Goal: Book appointment/travel/reservation

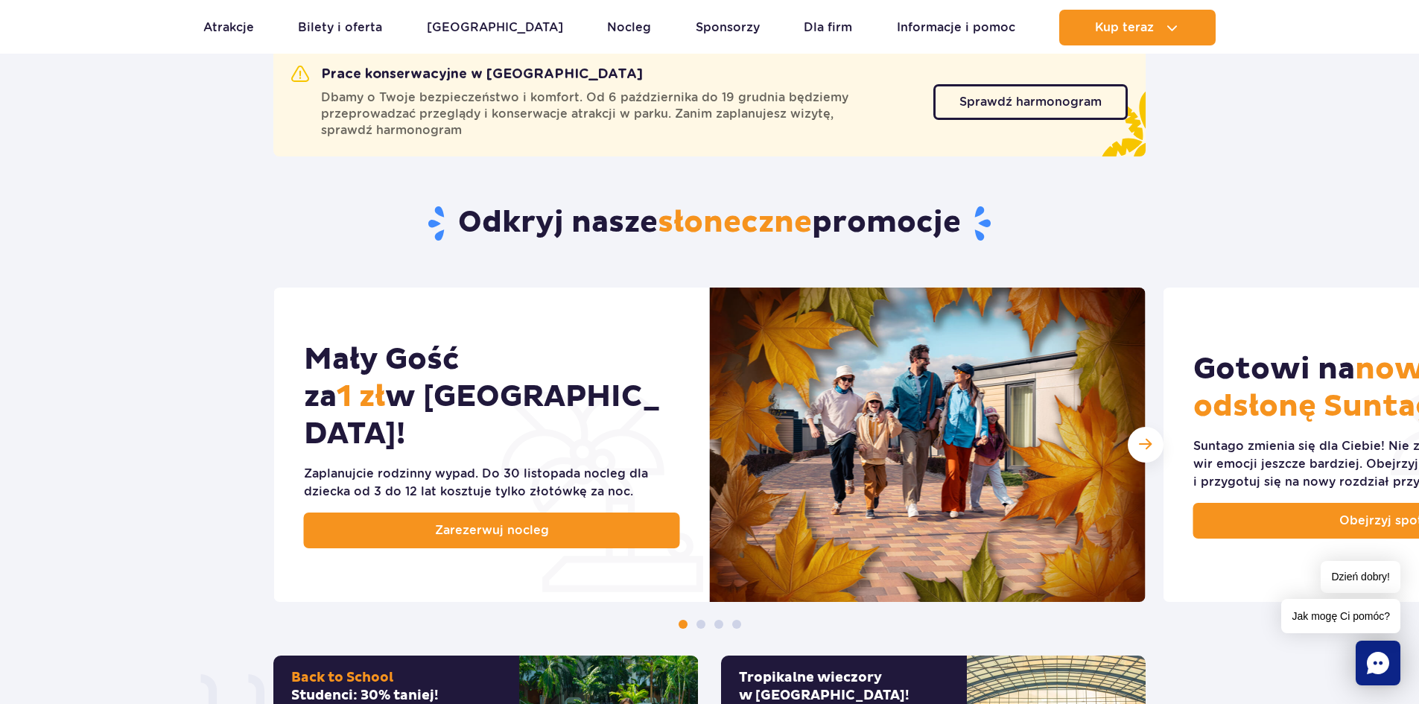
scroll to position [596, 0]
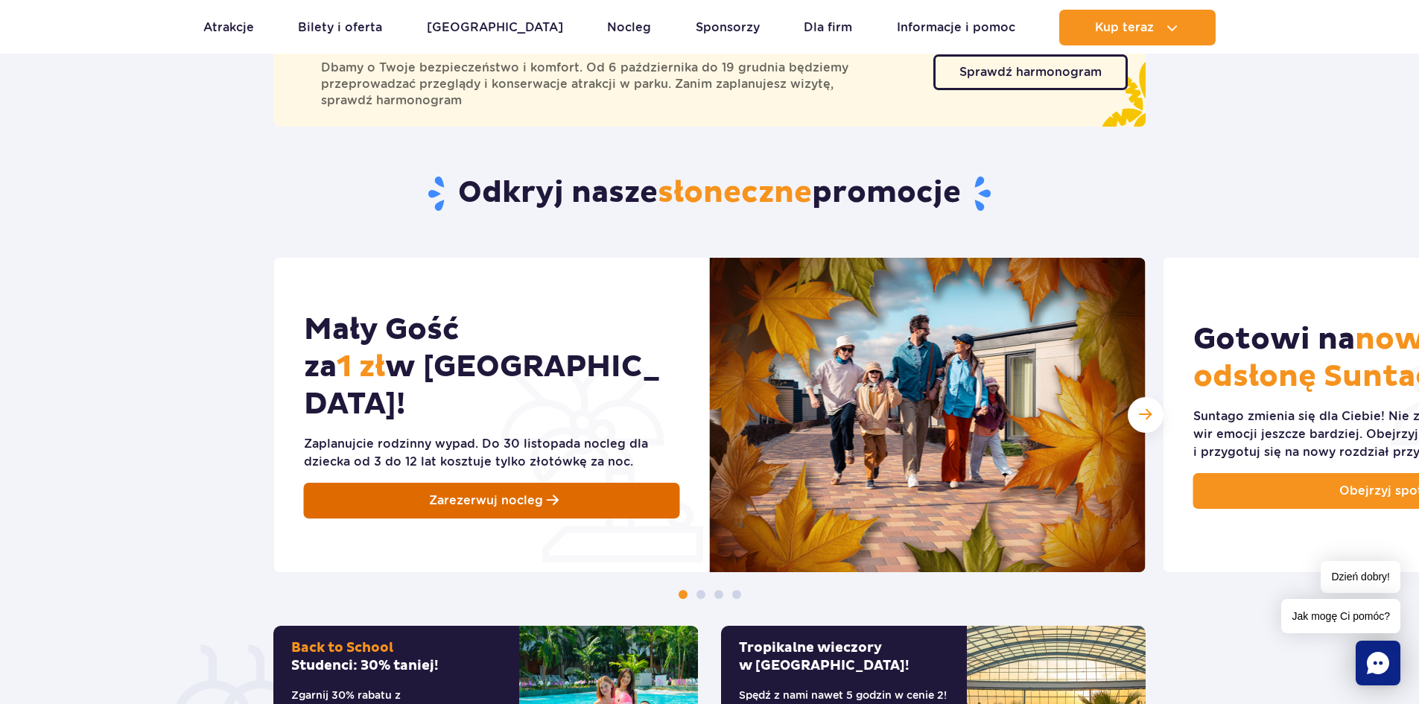
click at [440, 492] on span "Zarezerwuj nocleg" at bounding box center [486, 501] width 114 height 18
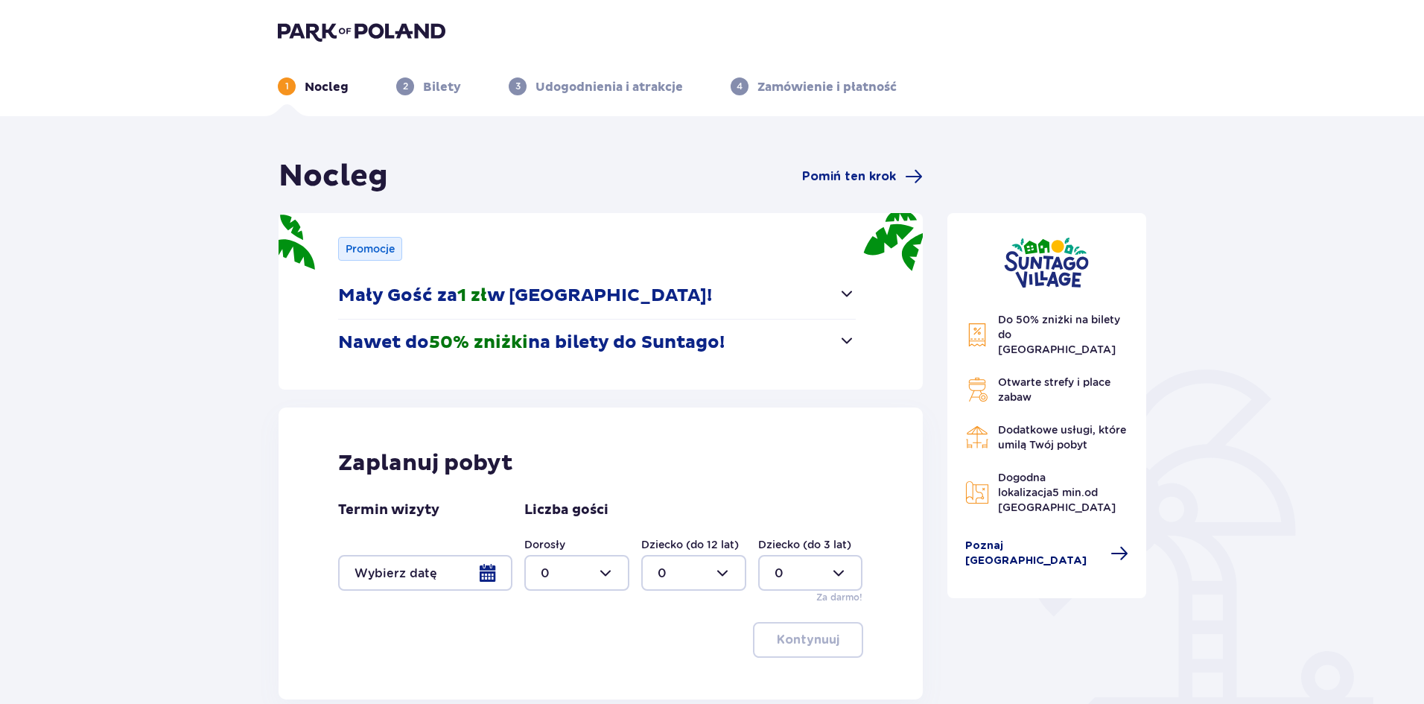
click at [1111, 545] on span at bounding box center [1120, 554] width 18 height 18
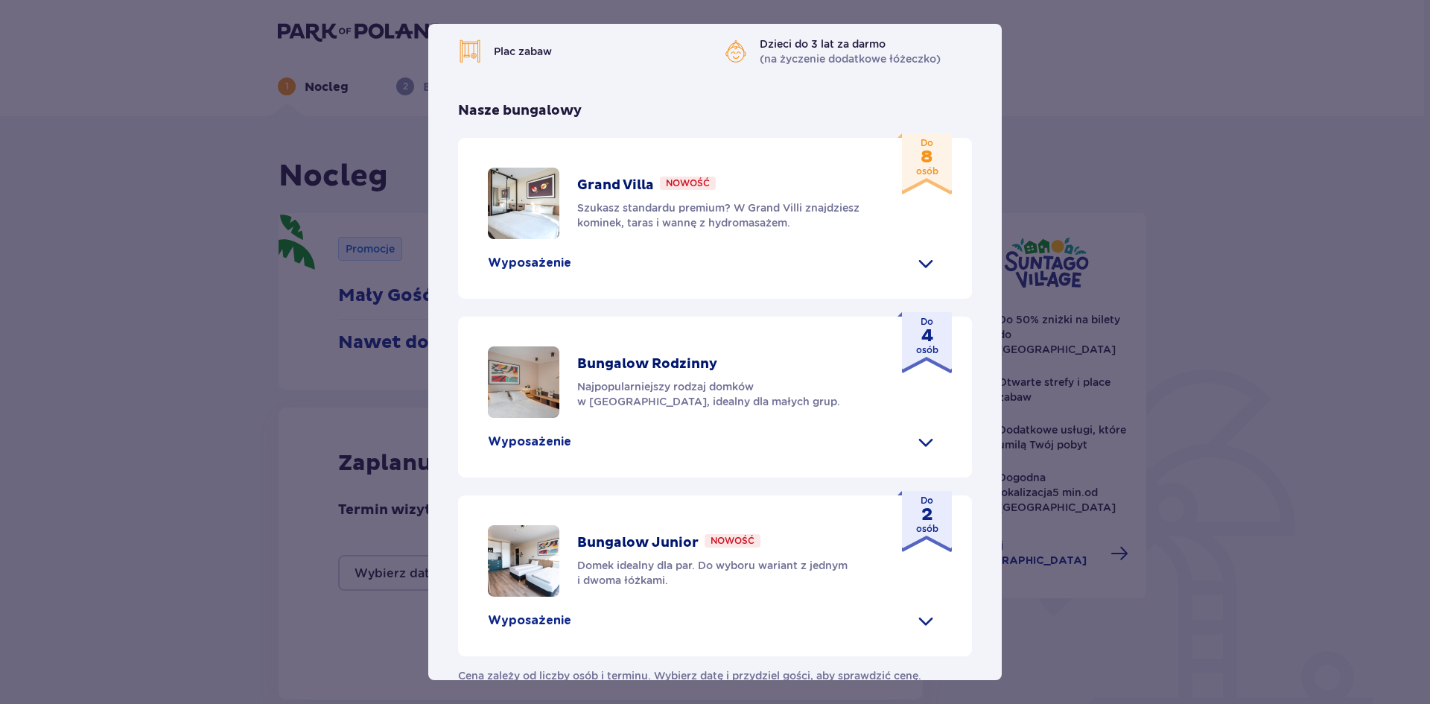
scroll to position [371, 0]
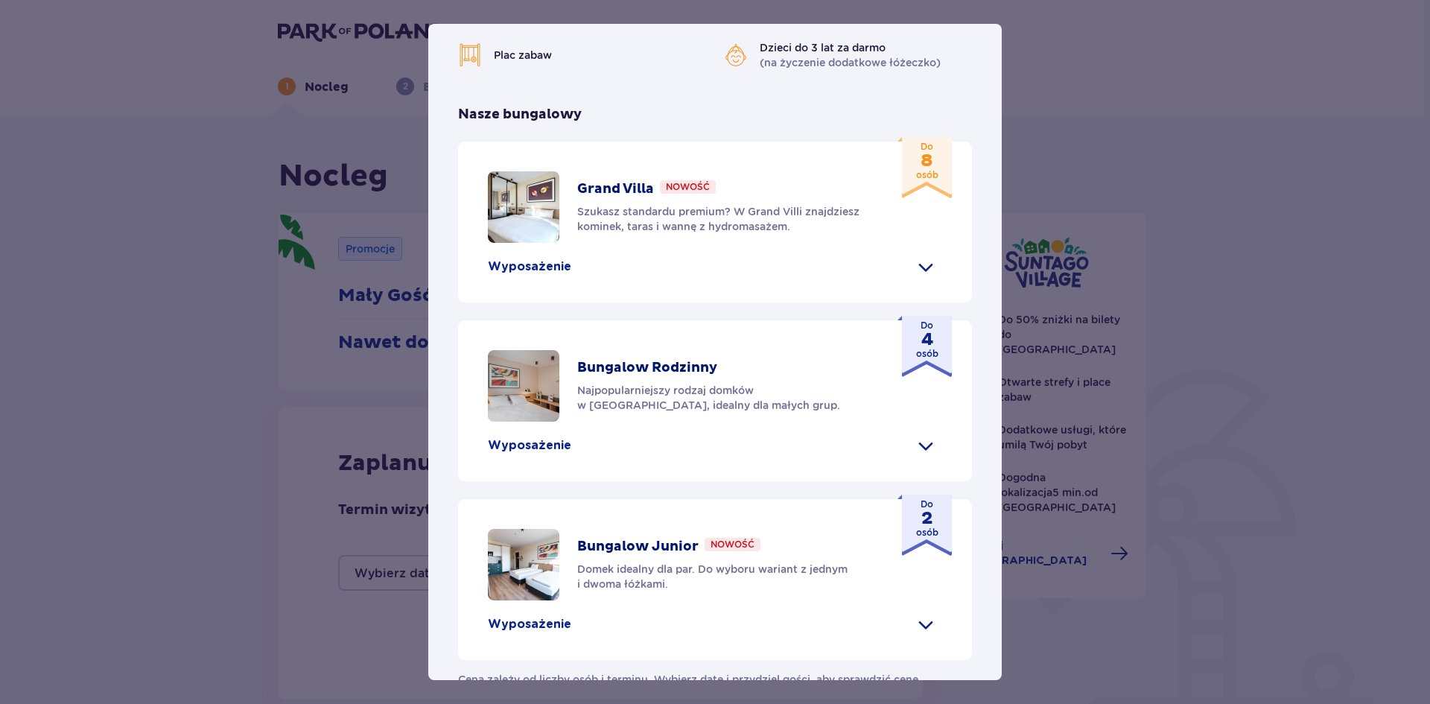
click at [518, 243] on img at bounding box center [524, 207] width 72 height 72
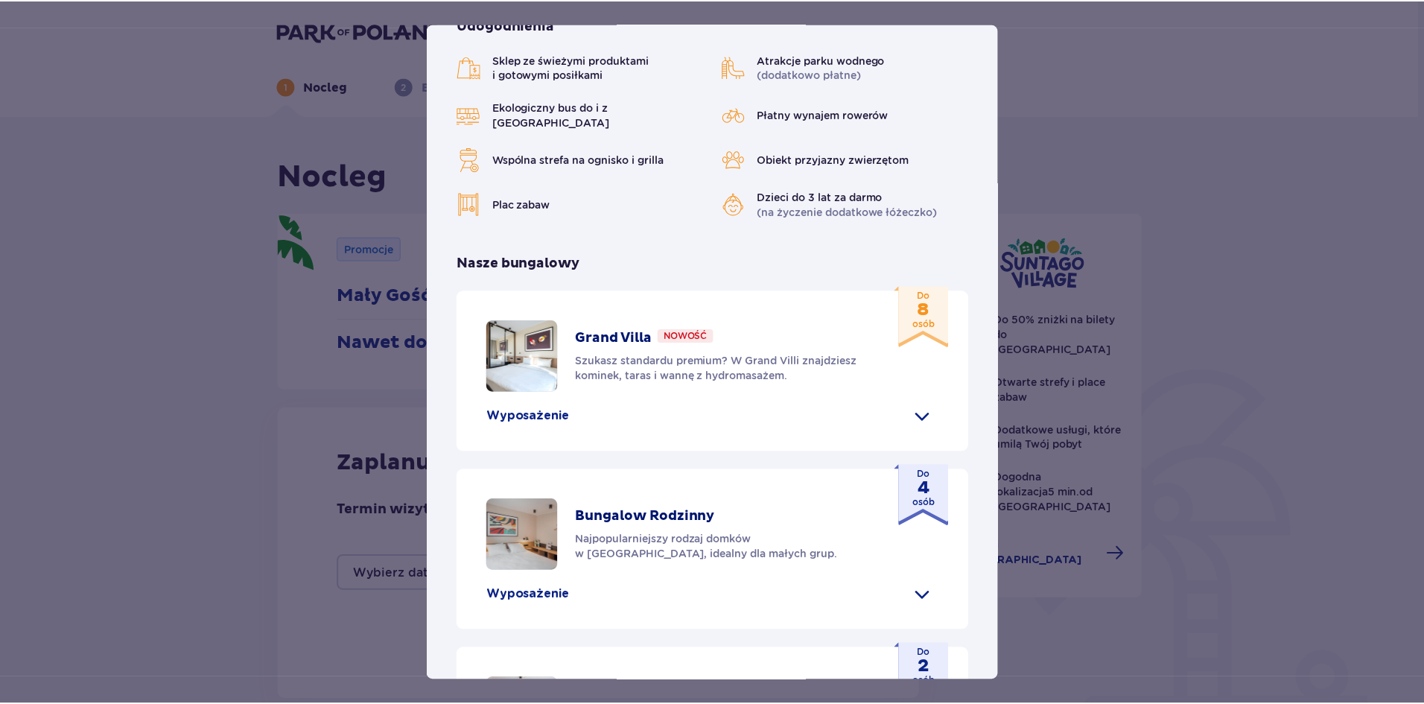
scroll to position [75, 0]
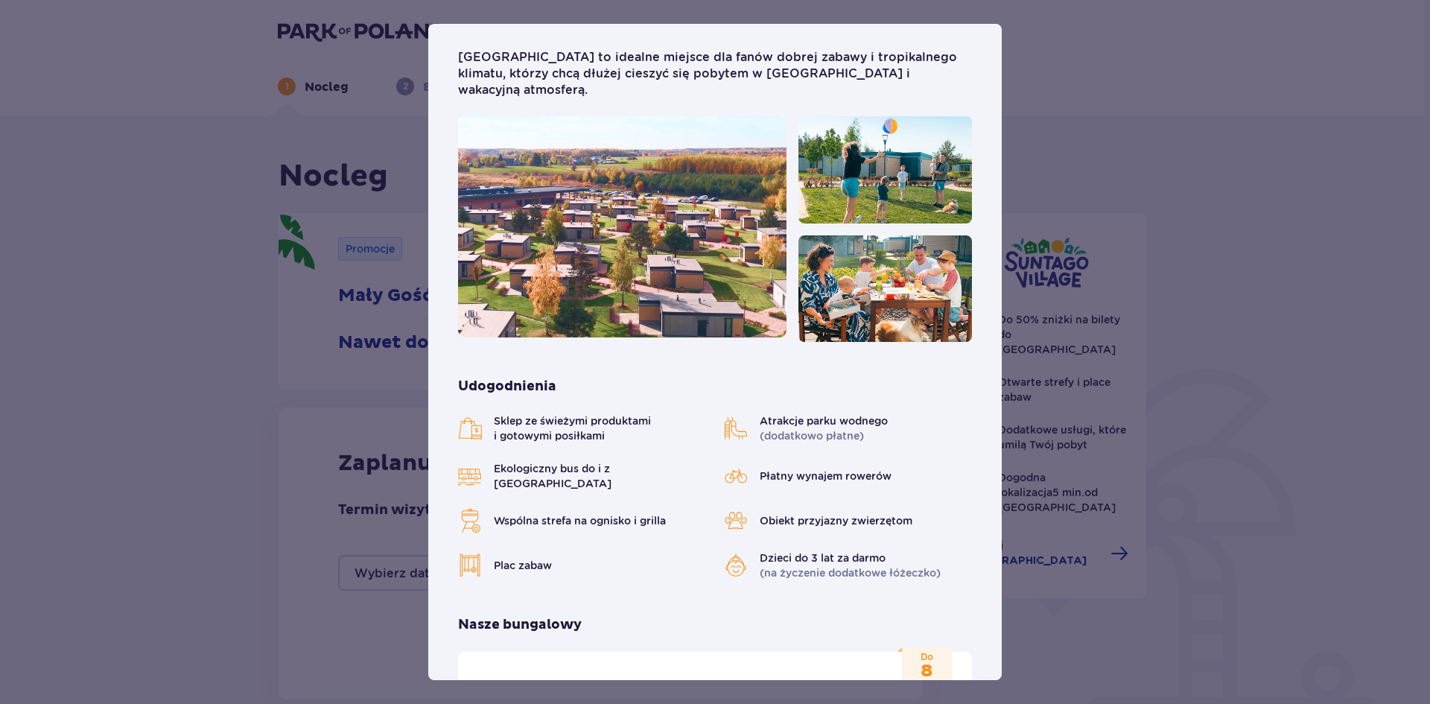
click at [891, 175] on img at bounding box center [886, 169] width 174 height 107
click at [668, 234] on img at bounding box center [622, 226] width 329 height 221
click at [1015, 45] on div "[GEOGRAPHIC_DATA] [GEOGRAPHIC_DATA] to idealne miejsce dla fanów dobrej zabawy …" at bounding box center [715, 352] width 1430 height 704
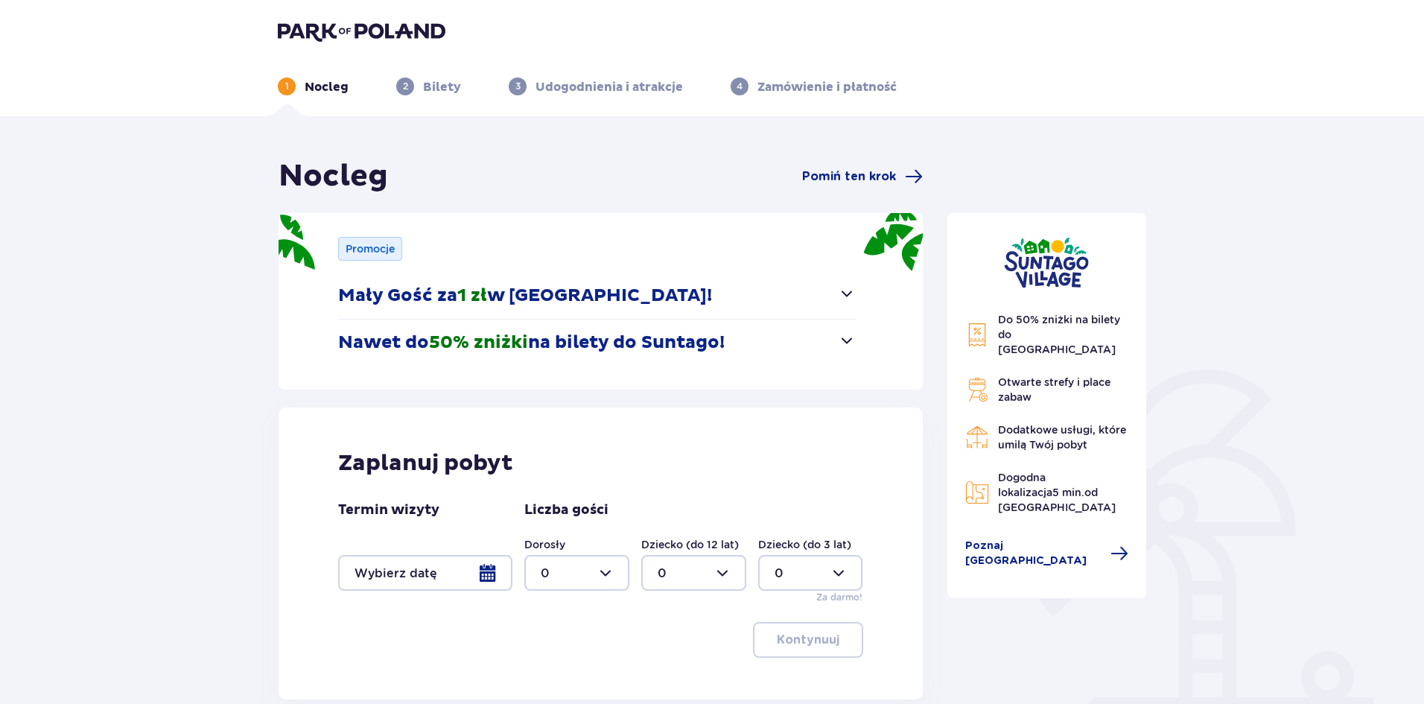
click at [434, 83] on p "Bilety" at bounding box center [442, 87] width 38 height 16
click at [846, 293] on span "button" at bounding box center [847, 294] width 18 height 18
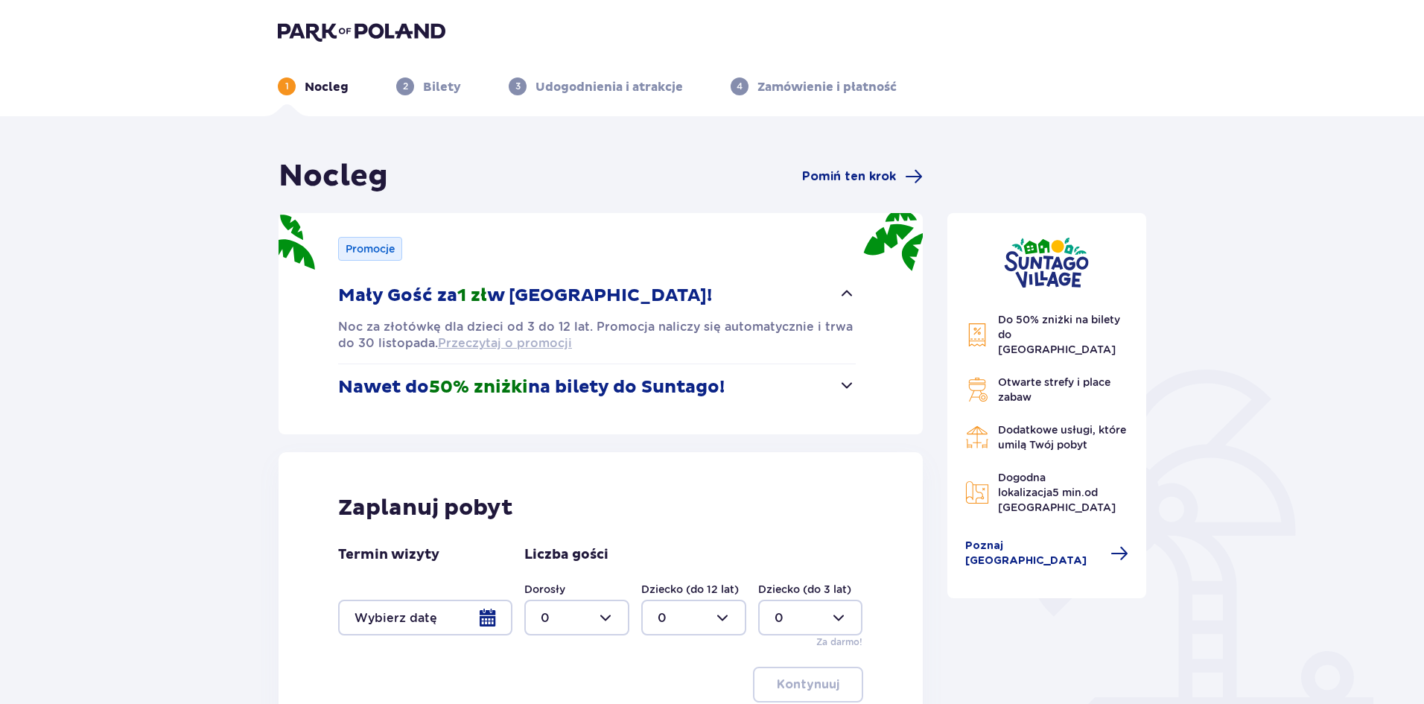
click at [539, 345] on span "Przeczytaj o promocji" at bounding box center [505, 343] width 134 height 16
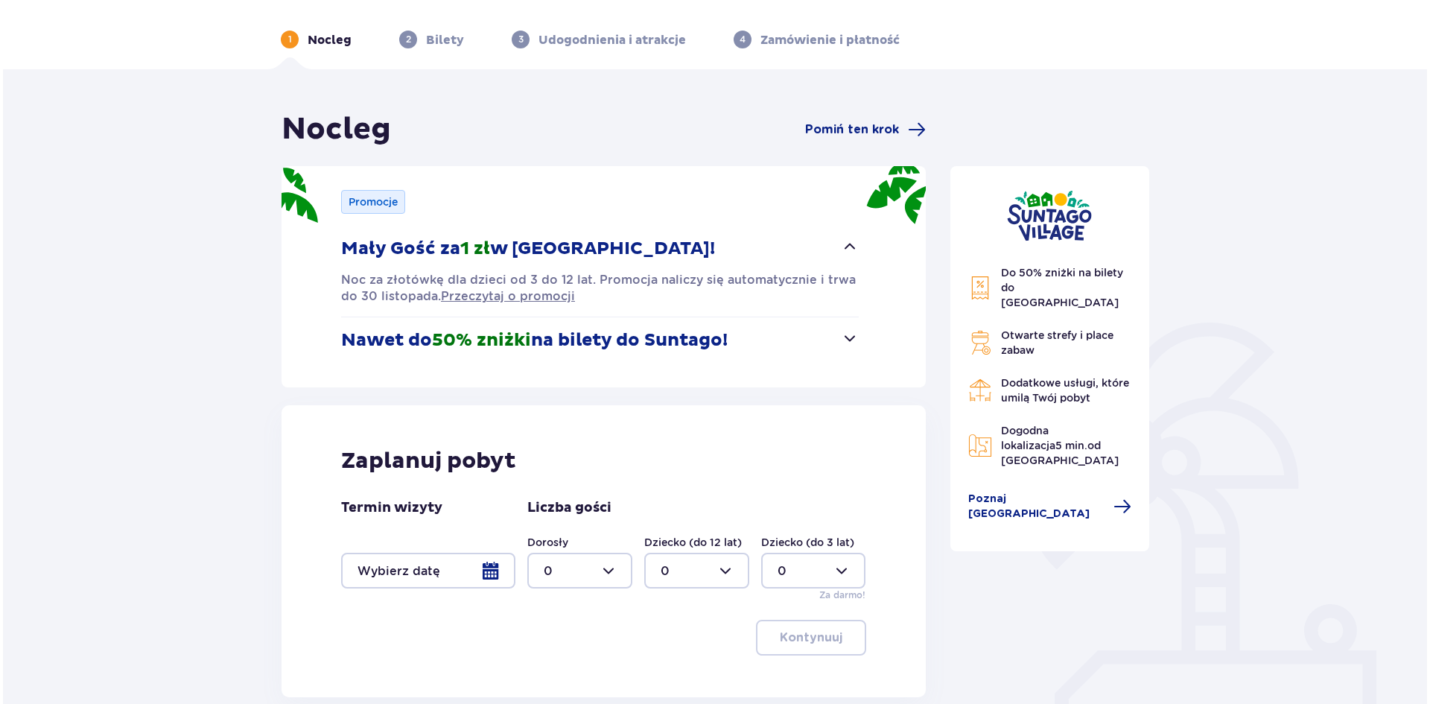
scroll to position [130, 0]
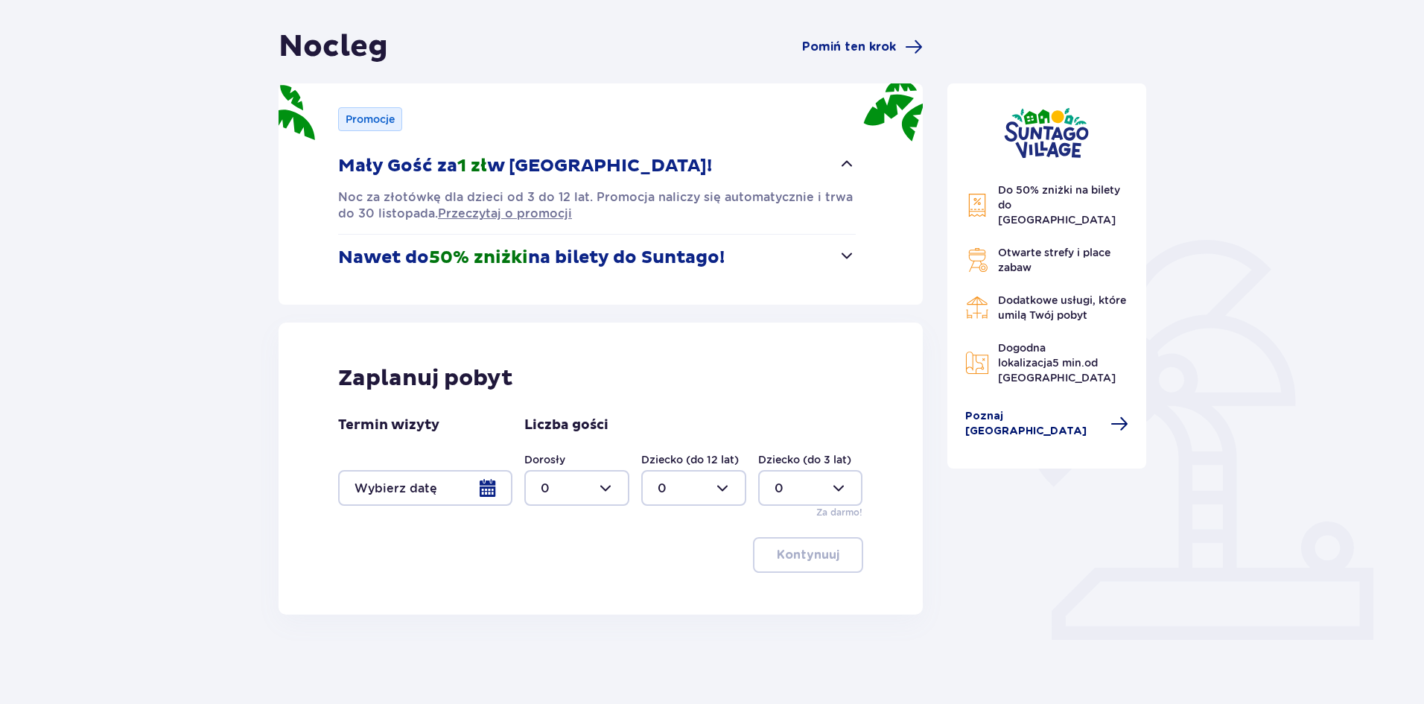
click at [1069, 409] on span "Poznaj [GEOGRAPHIC_DATA]" at bounding box center [1034, 424] width 137 height 30
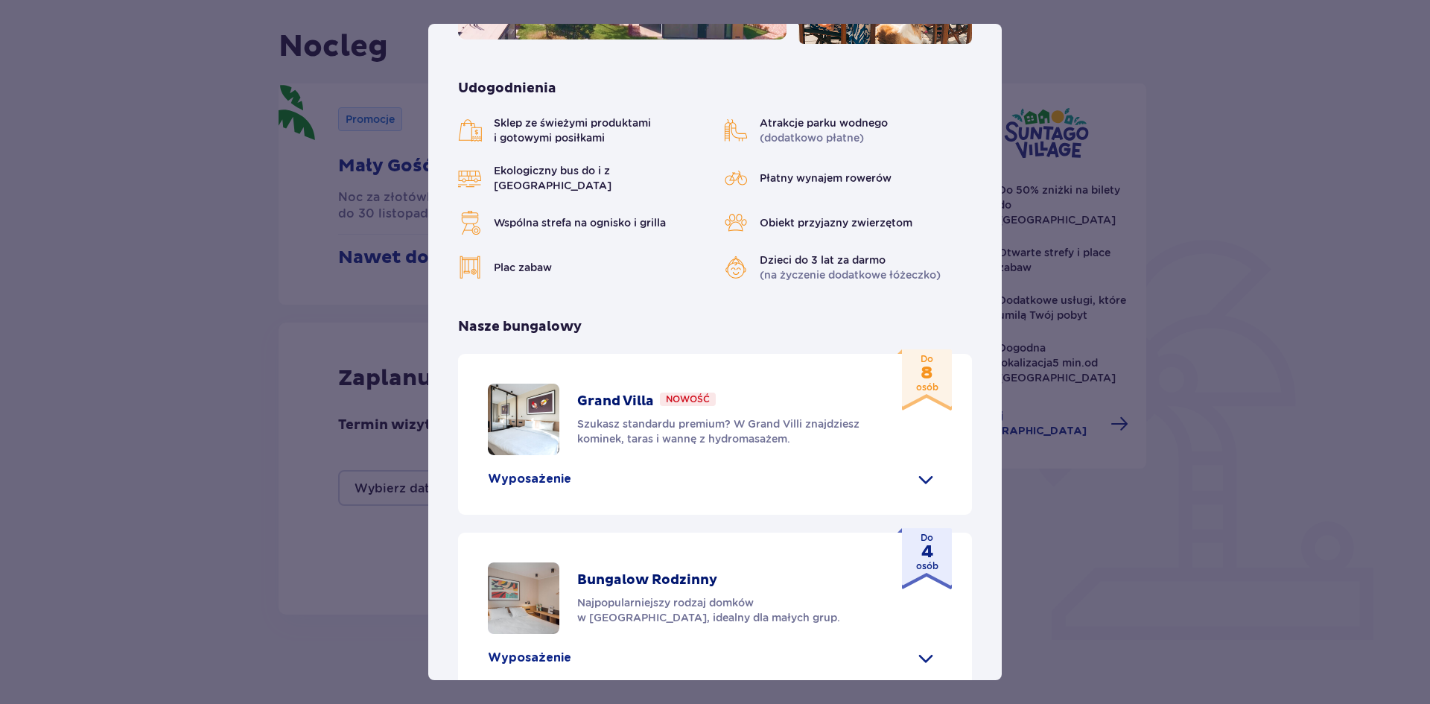
scroll to position [595, 0]
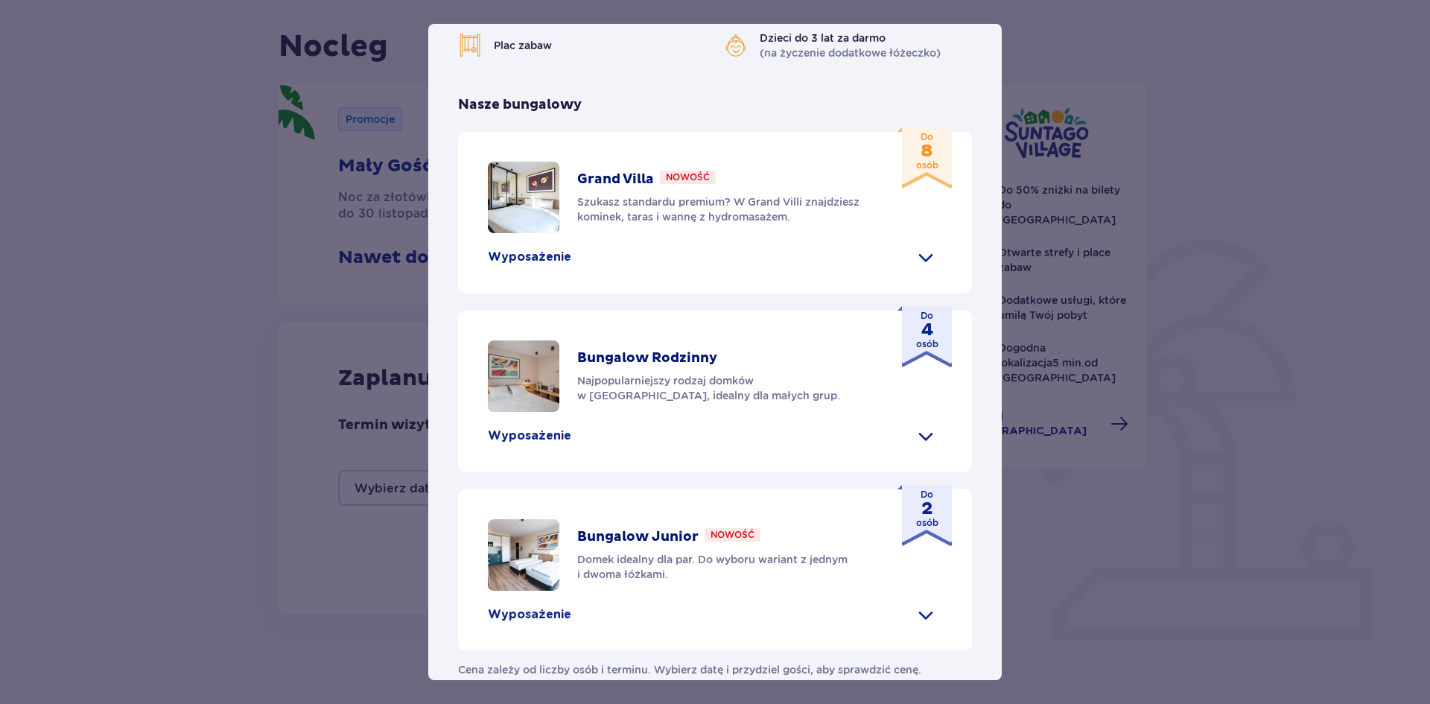
click at [553, 650] on p "Cena zależy od liczby osób i terminu. Wybierz datę i przydziel gości, aby spraw…" at bounding box center [689, 663] width 463 height 27
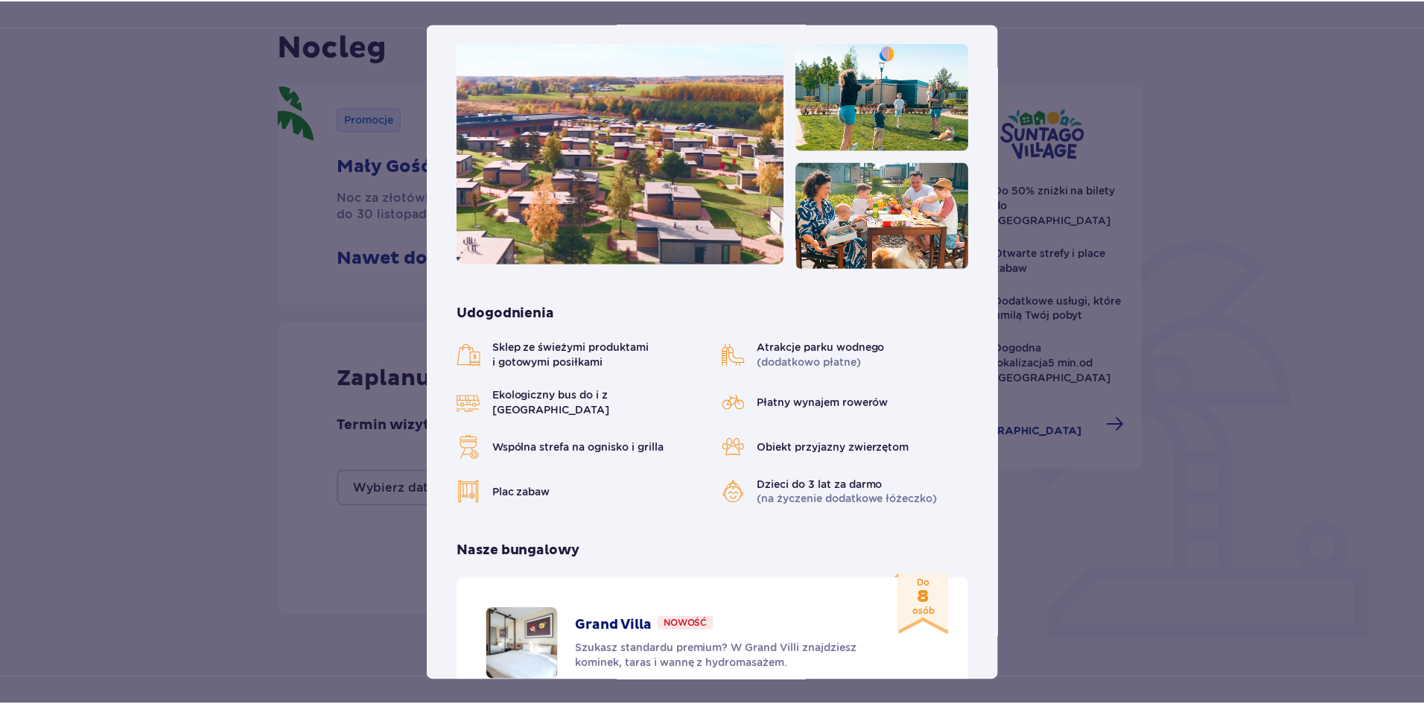
scroll to position [0, 0]
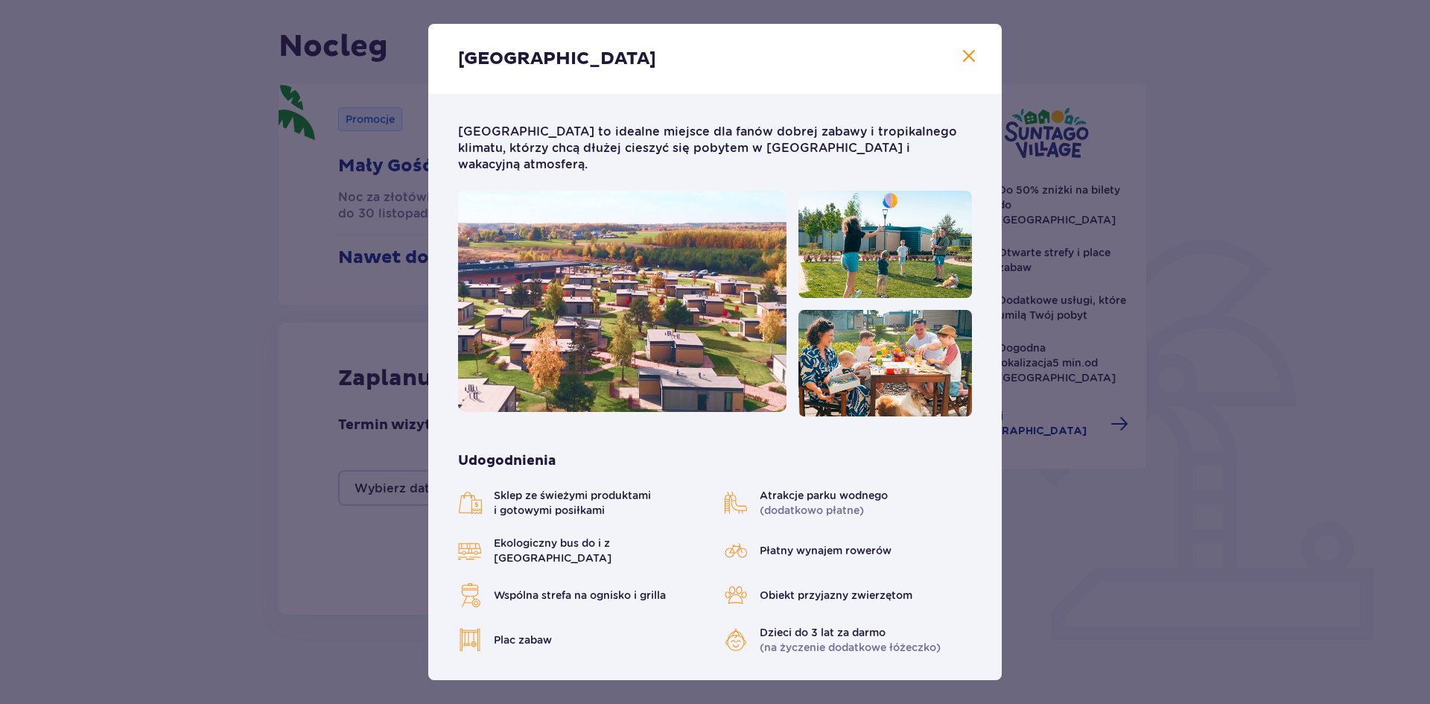
click at [954, 52] on div "[GEOGRAPHIC_DATA]" at bounding box center [715, 59] width 574 height 70
click at [966, 58] on span "Zamknij" at bounding box center [969, 57] width 18 height 18
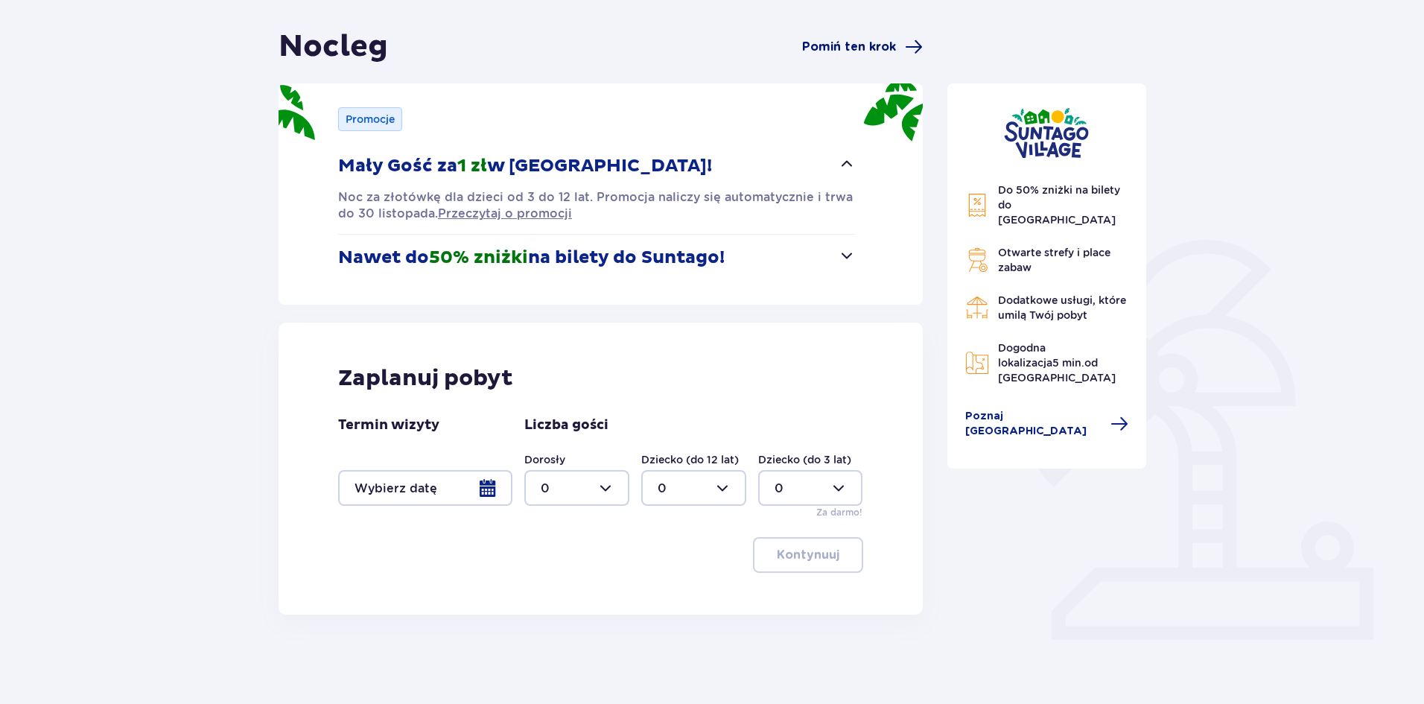
click at [903, 48] on span "Pomiń ten krok" at bounding box center [862, 47] width 121 height 18
